Goal: Task Accomplishment & Management: Use online tool/utility

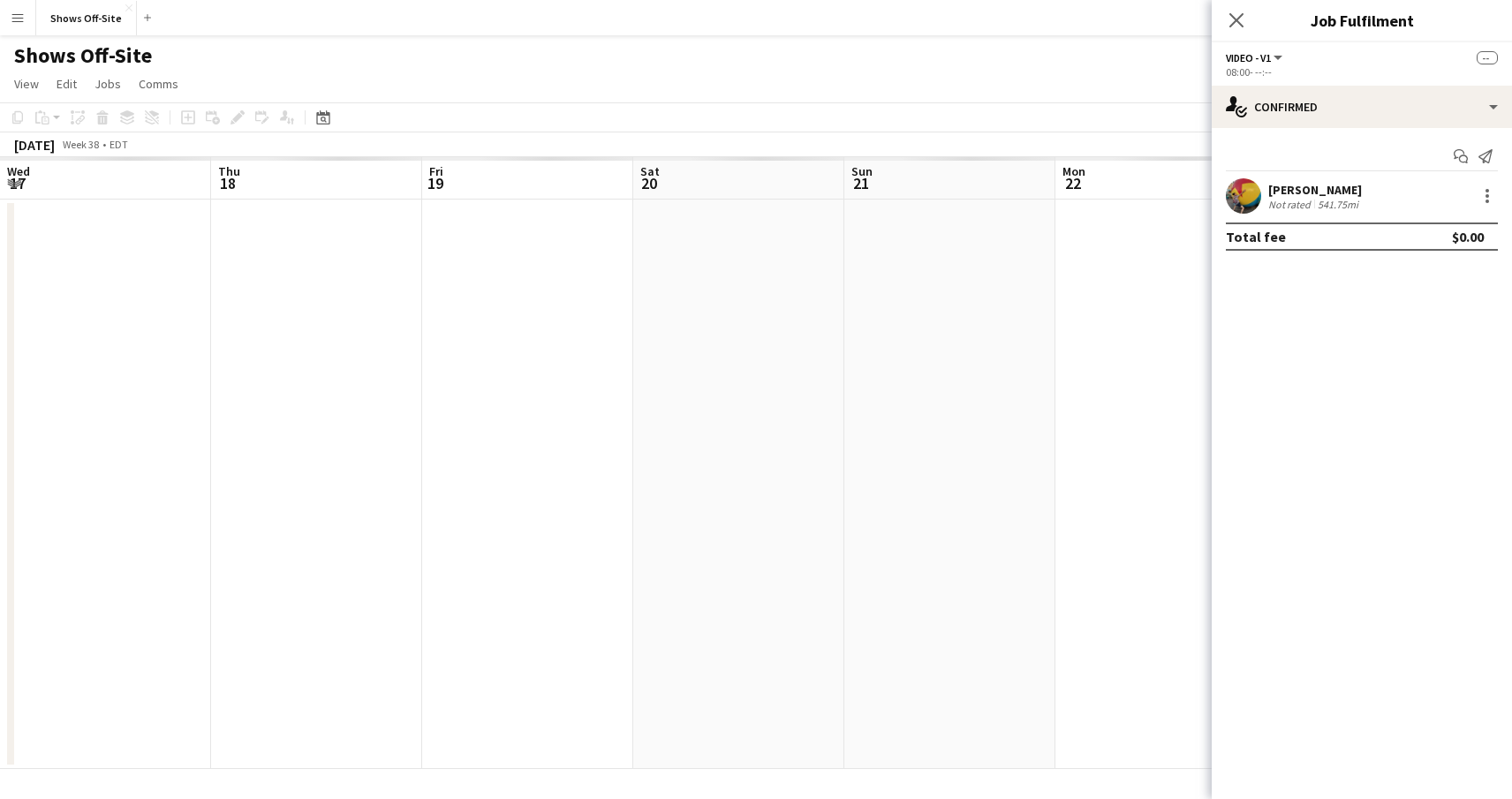
scroll to position [0, 871]
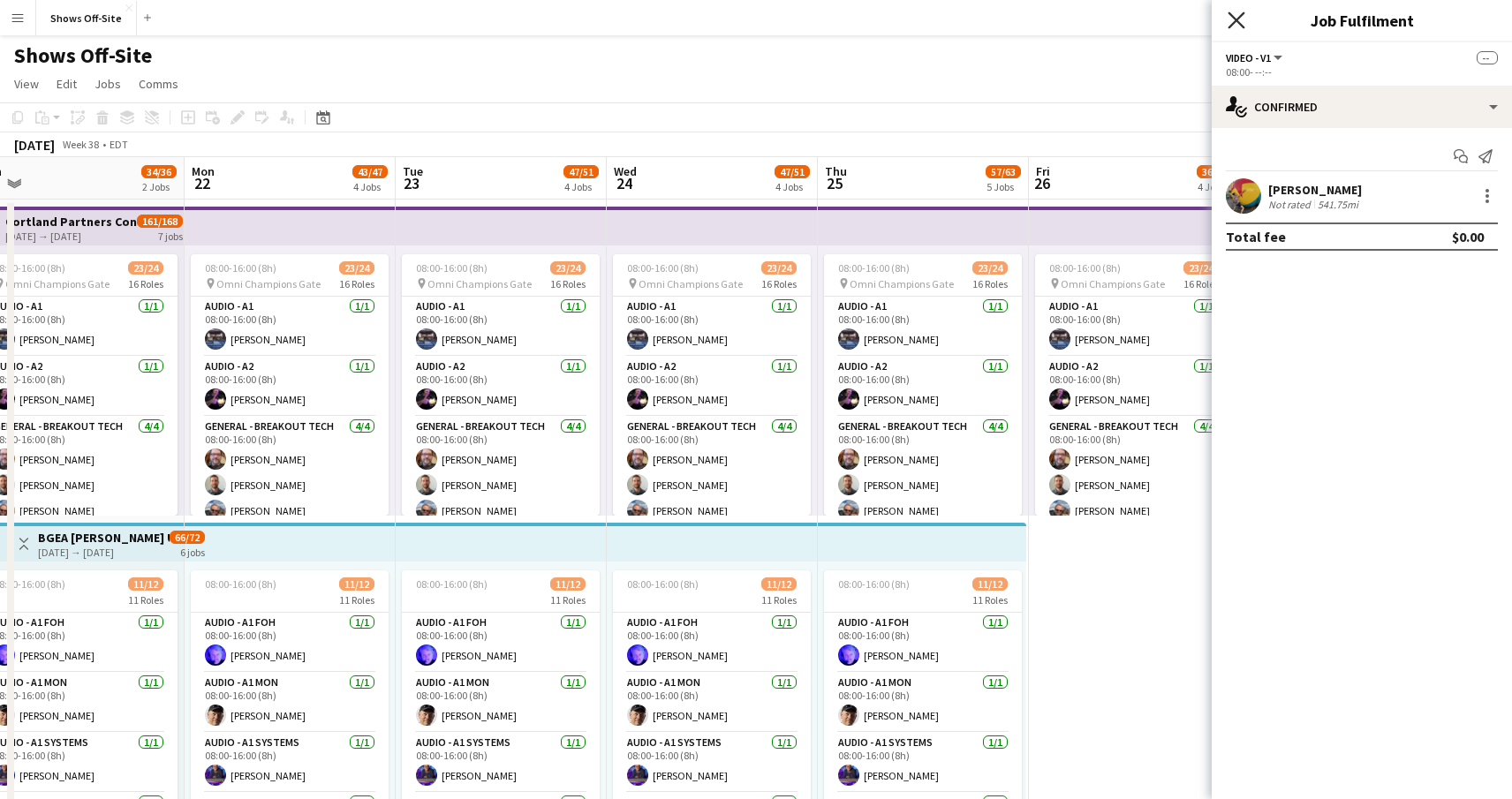
click at [1235, 27] on icon "Close pop-in" at bounding box center [1236, 19] width 17 height 17
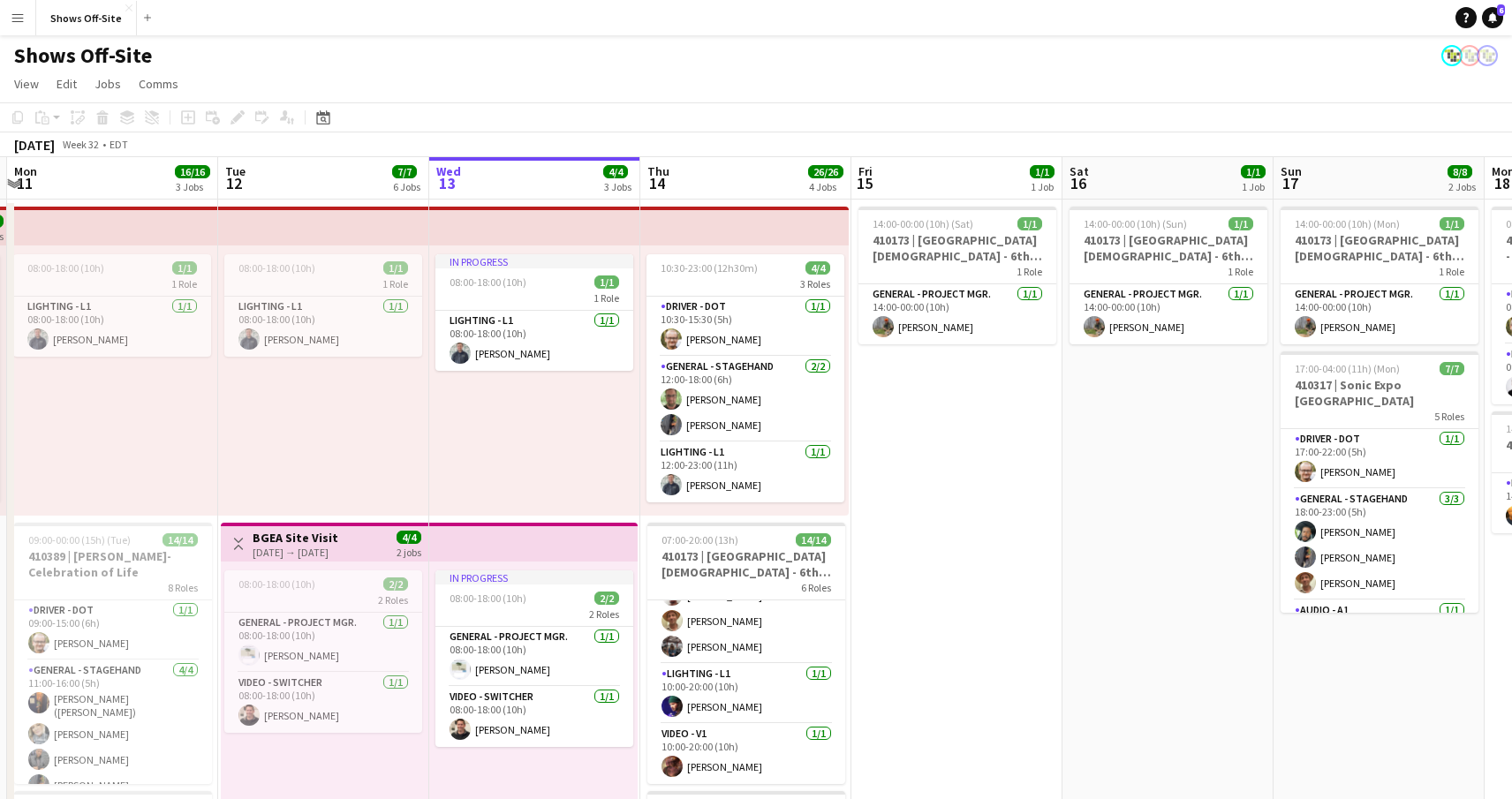
scroll to position [0, 0]
